Goal: Feedback & Contribution: Submit feedback/report problem

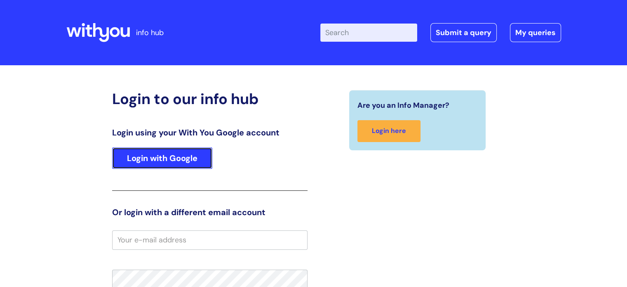
click at [172, 158] on link "Login with Google" at bounding box center [162, 157] width 100 height 21
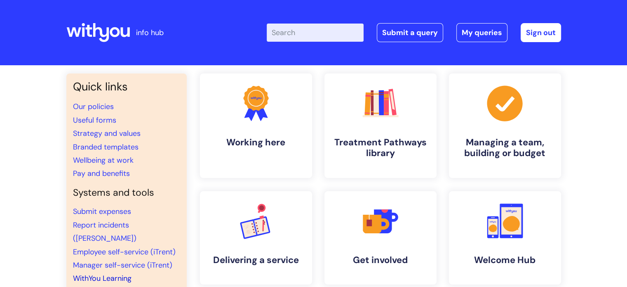
click at [98, 273] on link "WithYou Learning" at bounding box center [102, 278] width 59 height 10
click at [100, 273] on link "WithYou Learning" at bounding box center [102, 278] width 59 height 10
click at [426, 31] on link "Submit a query" at bounding box center [410, 32] width 66 height 19
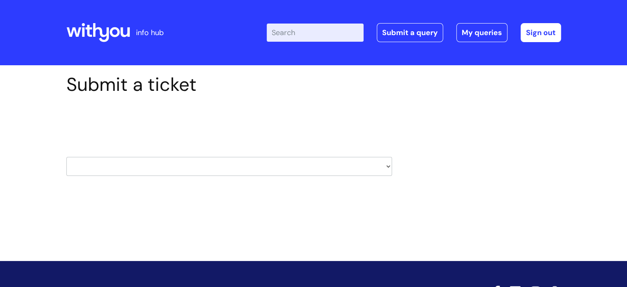
click at [281, 166] on select "HR / People IT and Support Clinical Drug Alerts Finance Accounts Data Support T…" at bounding box center [229, 166] width 326 height 19
select select "learning_and_development"
click at [66, 157] on select "HR / People IT and Support Clinical Drug Alerts Finance Accounts Data Support T…" at bounding box center [229, 166] width 326 height 19
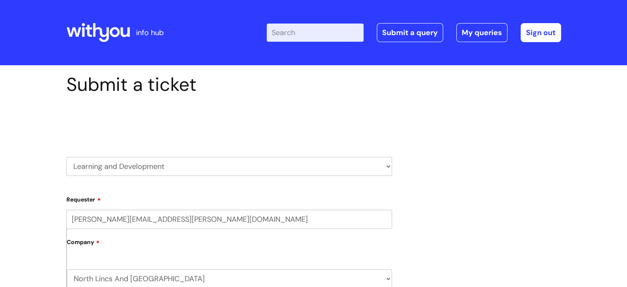
scroll to position [124, 0]
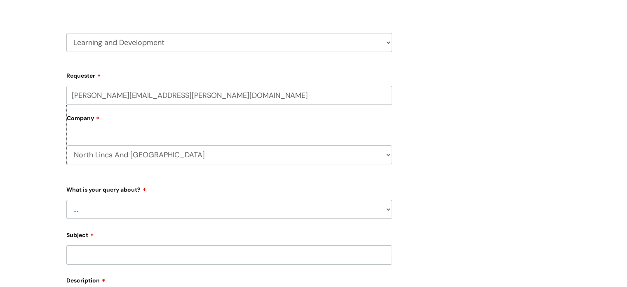
click at [172, 209] on select "... Question about a training course or session booking Ask about apprenticeshi…" at bounding box center [229, 209] width 326 height 19
select select "Question about mandatory or required training"
click at [66, 200] on select "... Question about a training course or session booking Ask about apprenticeshi…" at bounding box center [229, 209] width 326 height 19
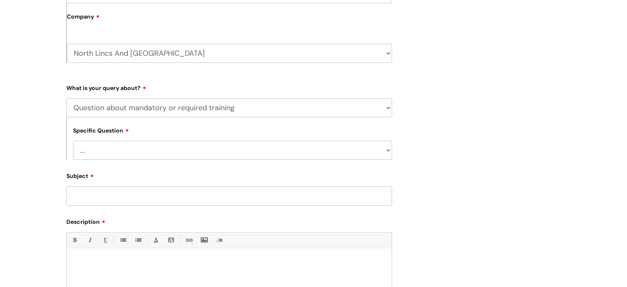
scroll to position [247, 0]
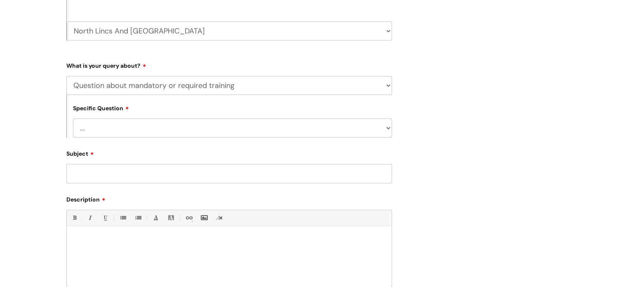
click at [179, 130] on select "... Induction requirements Compliance deadlines Refresher schedule Mandatory tr…" at bounding box center [232, 127] width 319 height 19
click at [73, 119] on select "... Induction requirements Compliance deadlines Refresher schedule Mandatory tr…" at bounding box center [232, 127] width 319 height 19
click at [137, 172] on input "Subject" at bounding box center [229, 173] width 326 height 19
type input "[PERSON_NAME] training"
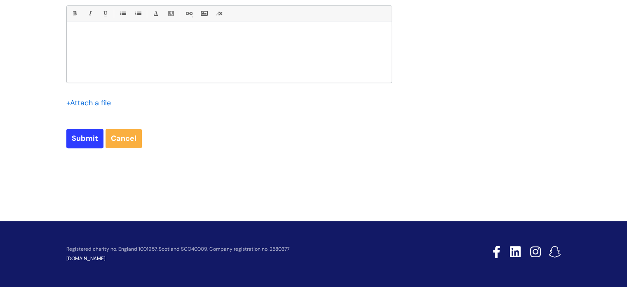
click at [115, 39] on p at bounding box center [229, 35] width 313 height 7
click at [144, 36] on p "Hi, I have completed this trianing some time ago, but it will not mark as compl…" at bounding box center [229, 39] width 313 height 15
click at [123, 42] on p "Hi, I have completed this triniing some time ago, but it will not mark as compl…" at bounding box center [229, 39] width 313 height 15
click at [145, 36] on p "Hi, I have completed this triniing some time ago, but it will not mark as compl…" at bounding box center [229, 39] width 313 height 15
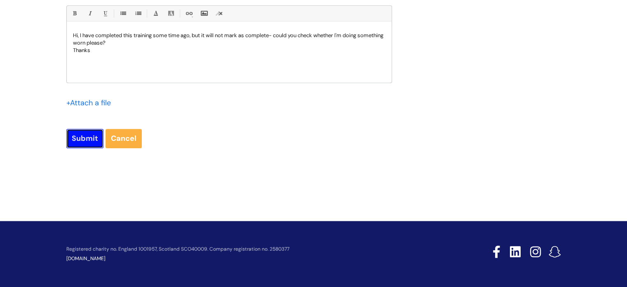
click at [75, 140] on input "Submit" at bounding box center [84, 138] width 37 height 19
click at [111, 41] on p "Hi, I have completed this trai ning some time ago, but it will not mark as comp…" at bounding box center [229, 39] width 313 height 15
click at [113, 42] on p "Hi, I have completed this trai ning some time ago, but it will not mark as comp…" at bounding box center [229, 39] width 313 height 15
click at [79, 137] on input "Submit" at bounding box center [84, 138] width 37 height 19
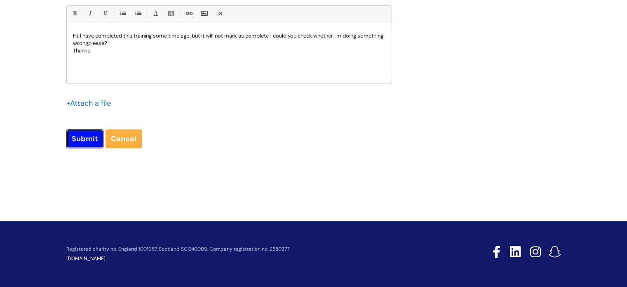
scroll to position [261, 0]
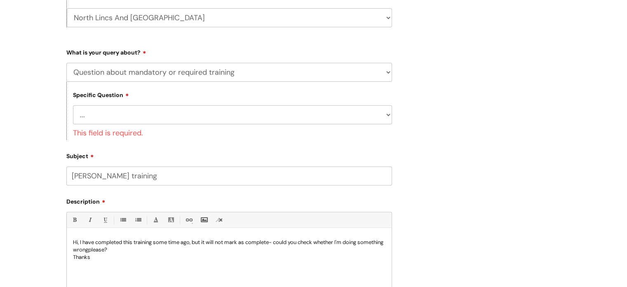
click at [132, 115] on select "... Induction requirements Compliance deadlines Refresher schedule Mandatory tr…" at bounding box center [232, 114] width 319 height 19
select select "Compliance deadlines"
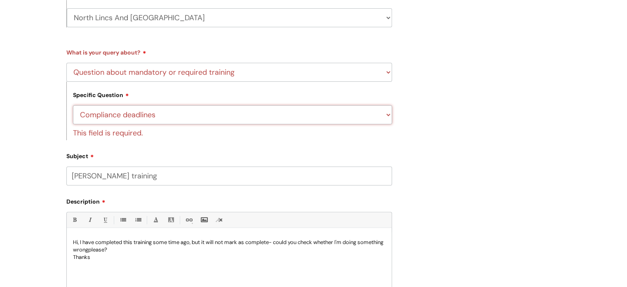
click at [73, 105] on select "... Induction requirements Compliance deadlines Refresher schedule Mandatory tr…" at bounding box center [232, 114] width 319 height 19
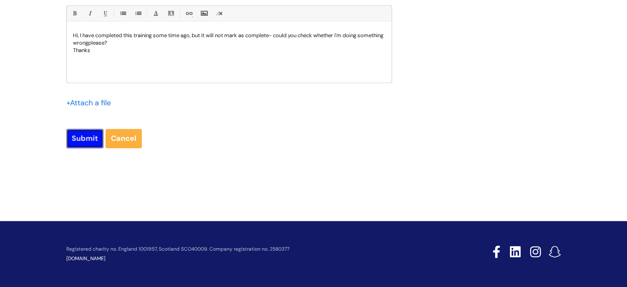
scroll to position [452, 0]
click at [80, 135] on input "Submit" at bounding box center [84, 138] width 37 height 19
type input "Please Wait..."
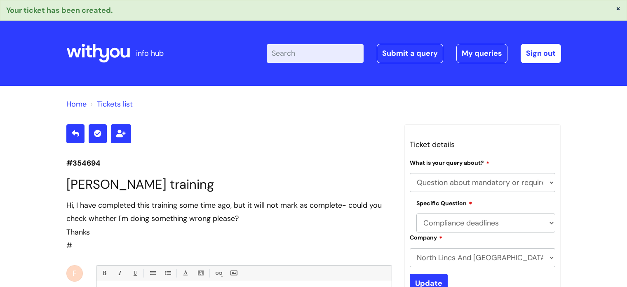
select select "Question about mandatory or required training"
select select "Compliance deadlines"
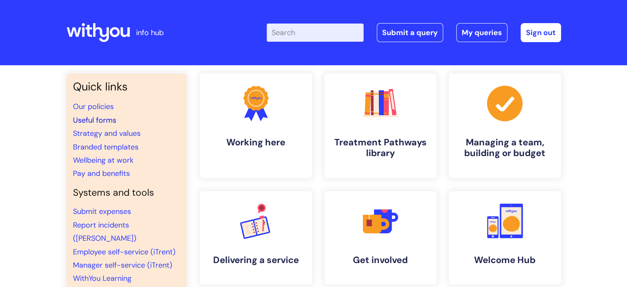
click at [85, 121] on link "Useful forms" at bounding box center [94, 120] width 43 height 10
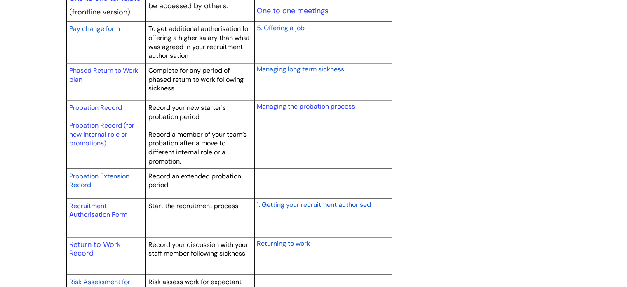
scroll to position [1113, 0]
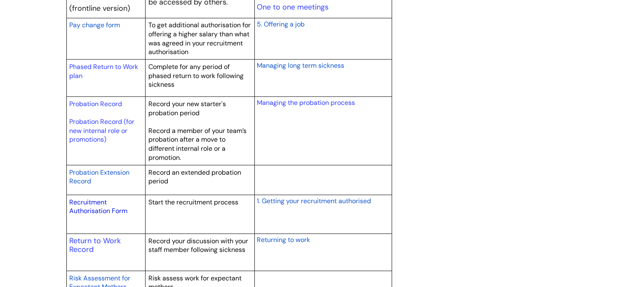
click at [80, 205] on link "Recruitment Authorisation Form" at bounding box center [98, 207] width 58 height 18
